Goal: Task Accomplishment & Management: Manage account settings

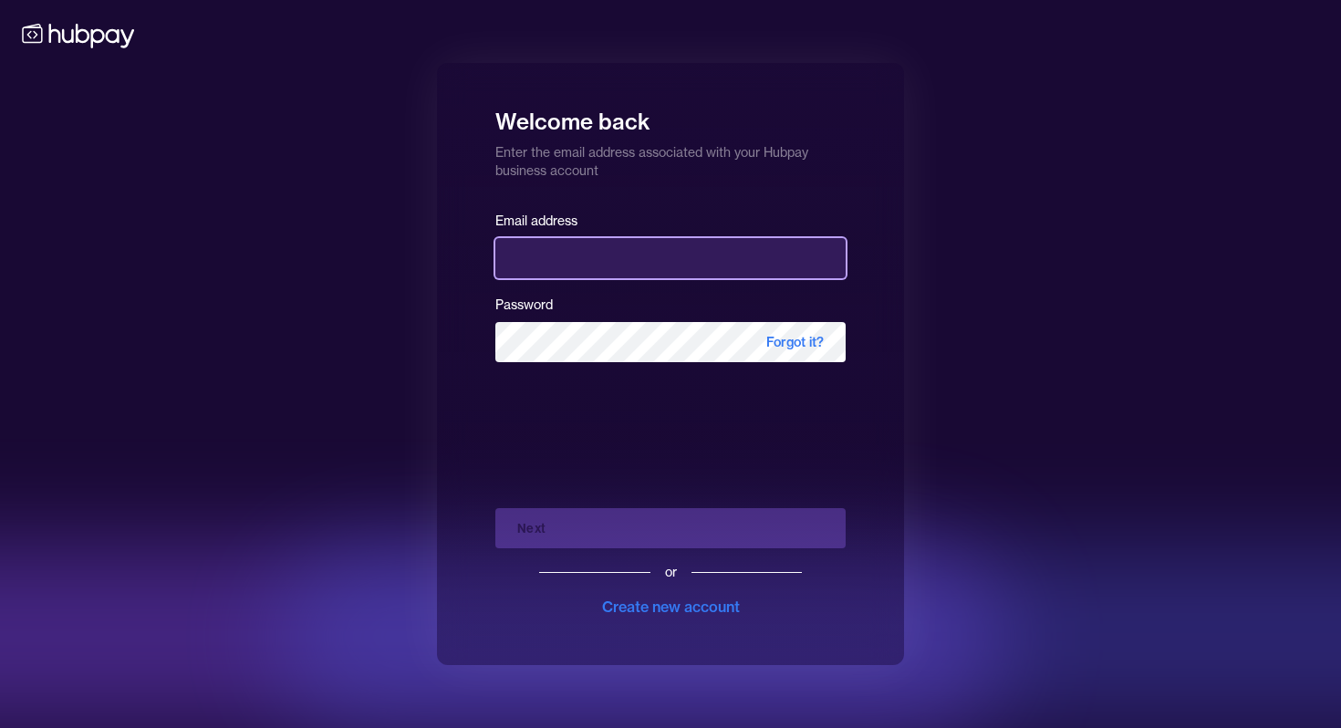
type input "**********"
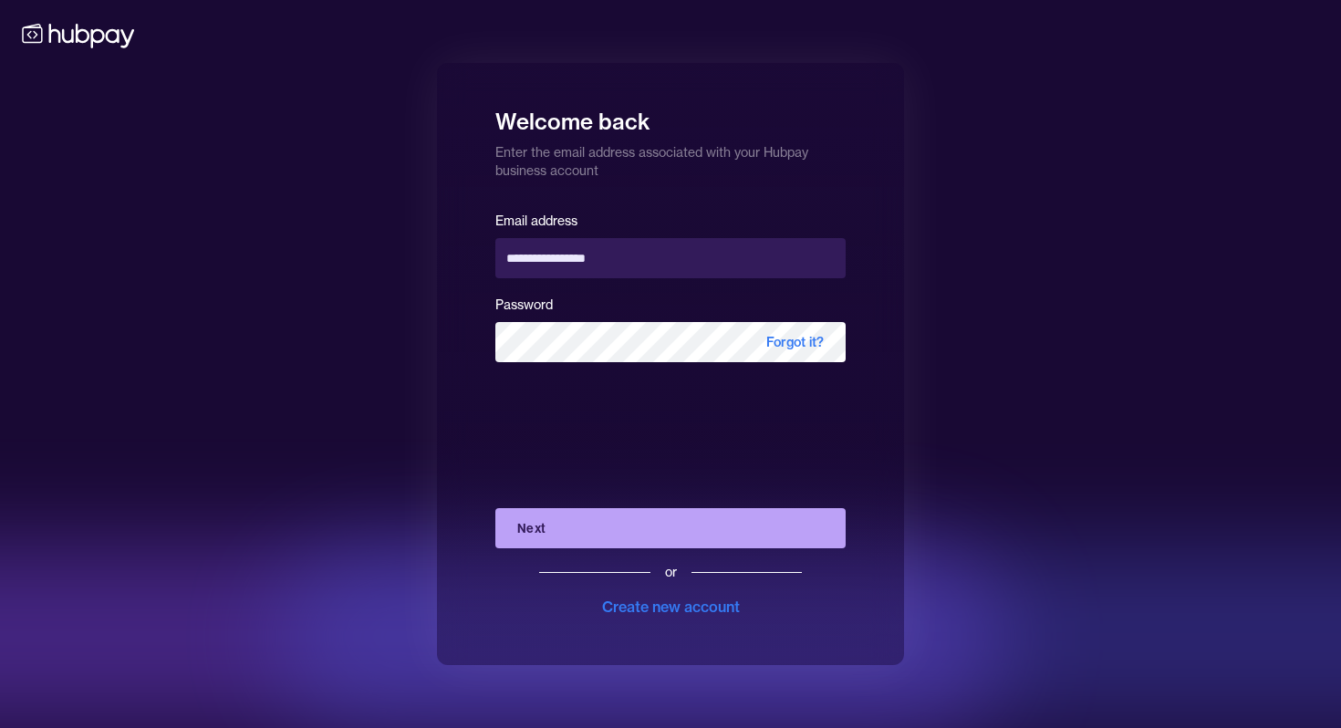
click at [541, 523] on button "Next" at bounding box center [670, 528] width 350 height 40
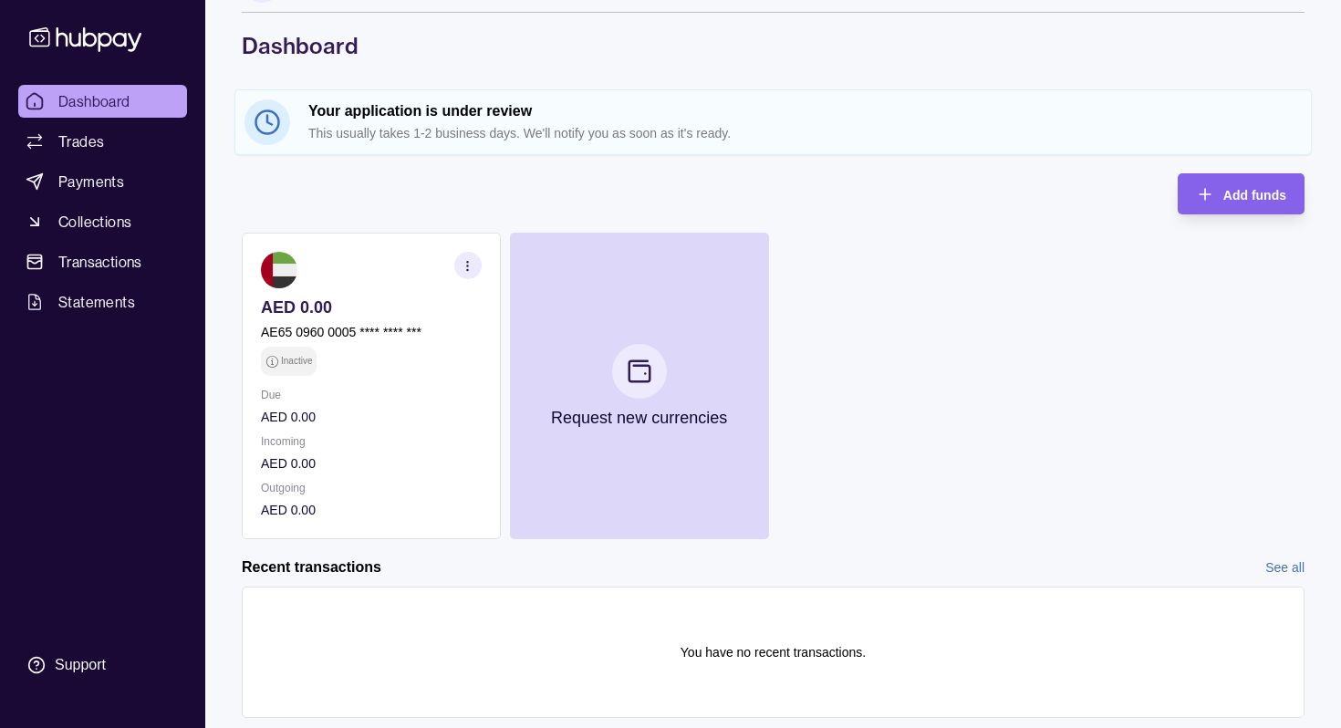
scroll to position [109, 0]
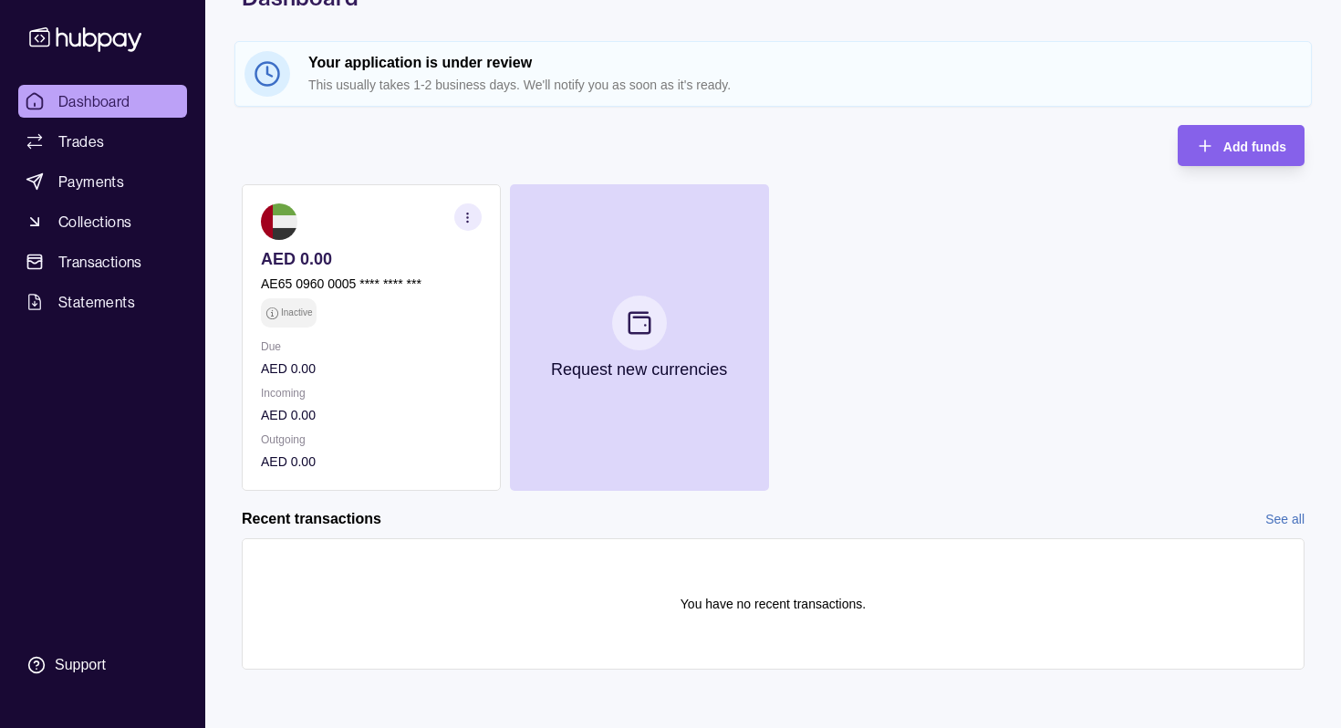
click at [469, 216] on icon "button" at bounding box center [468, 218] width 14 height 14
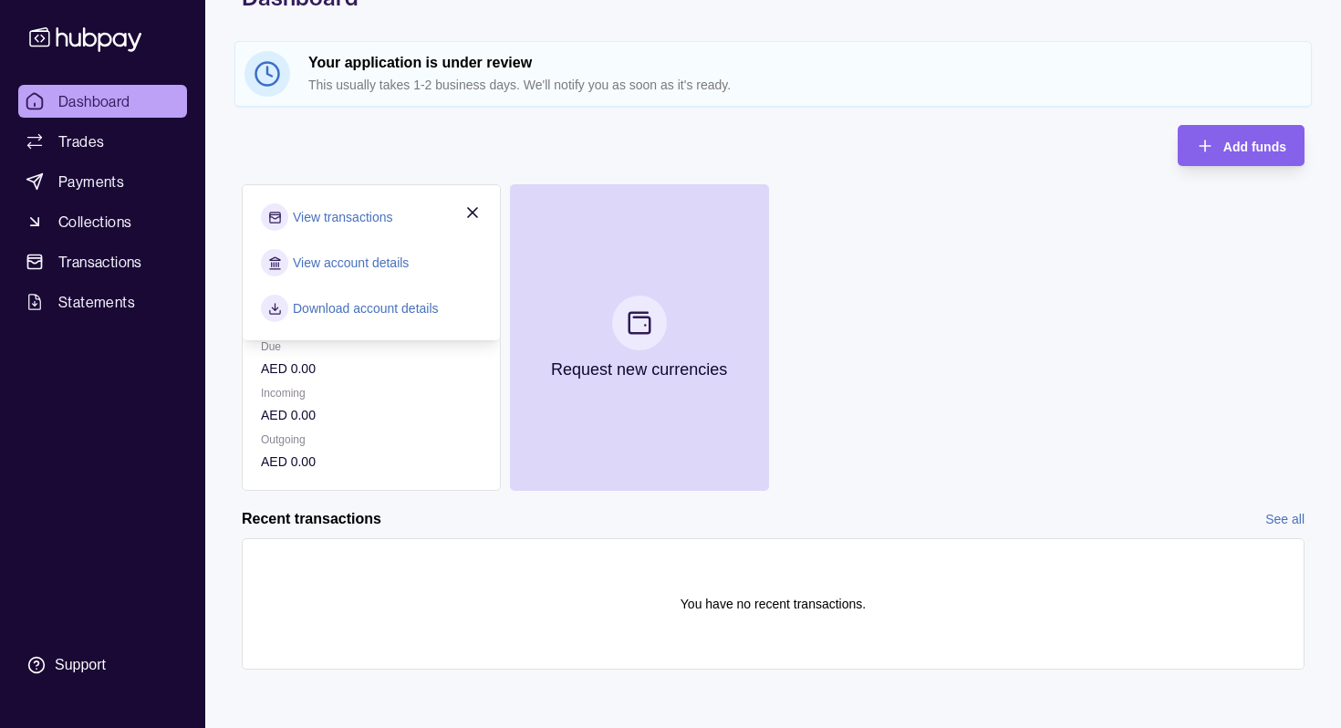
click at [354, 254] on link "View account details" at bounding box center [351, 263] width 116 height 20
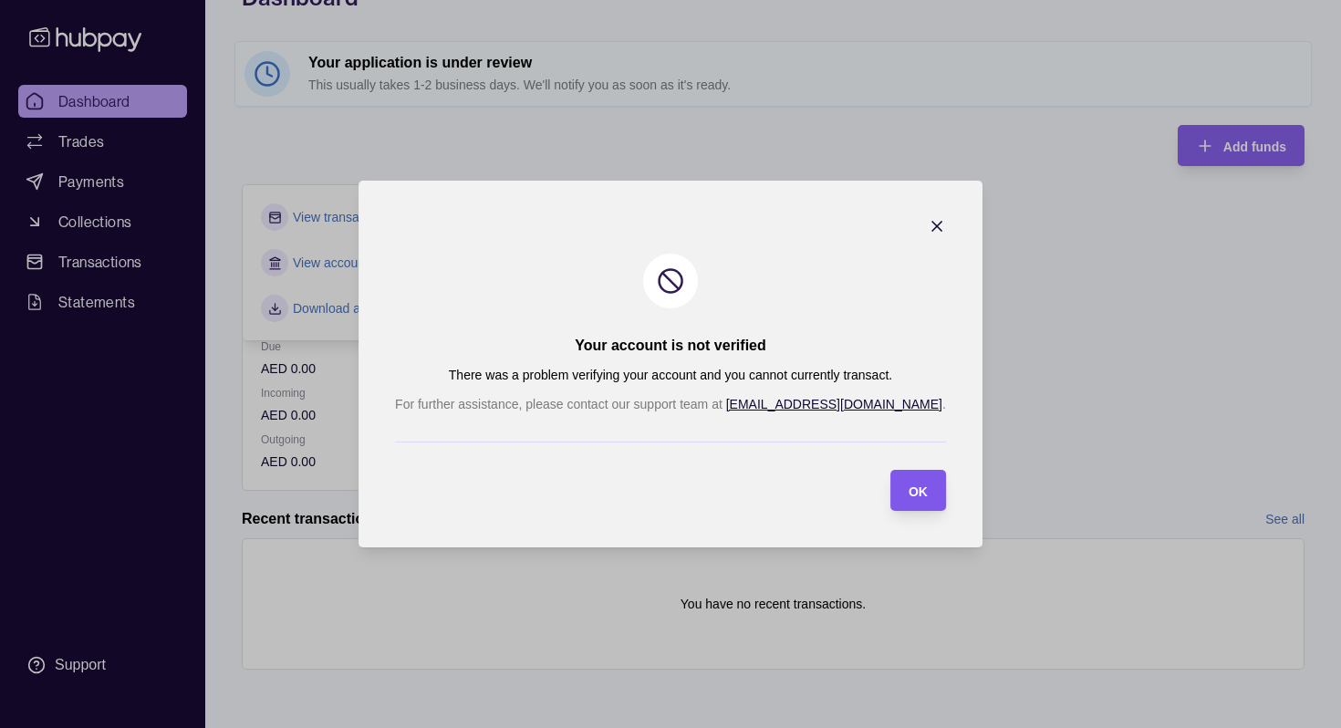
click at [909, 501] on div "OK" at bounding box center [918, 491] width 19 height 22
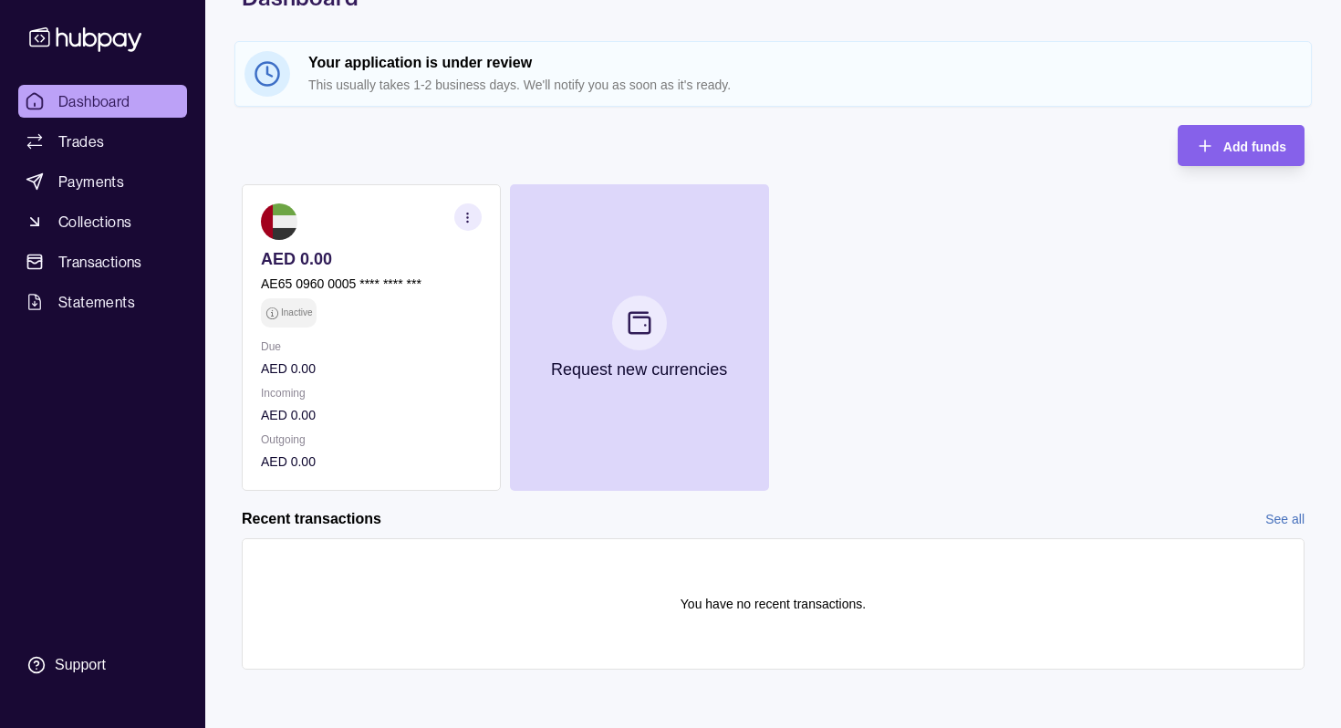
click at [261, 68] on icon at bounding box center [267, 73] width 27 height 27
